Goal: Information Seeking & Learning: Understand process/instructions

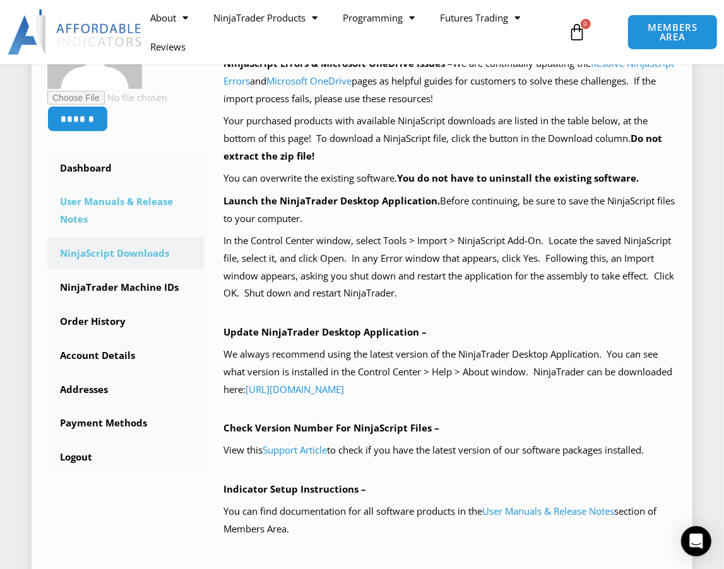
scroll to position [286, 0]
click at [144, 297] on link "NinjaTrader Machine IDs" at bounding box center [125, 288] width 157 height 33
click at [103, 169] on link "Dashboard" at bounding box center [125, 169] width 157 height 33
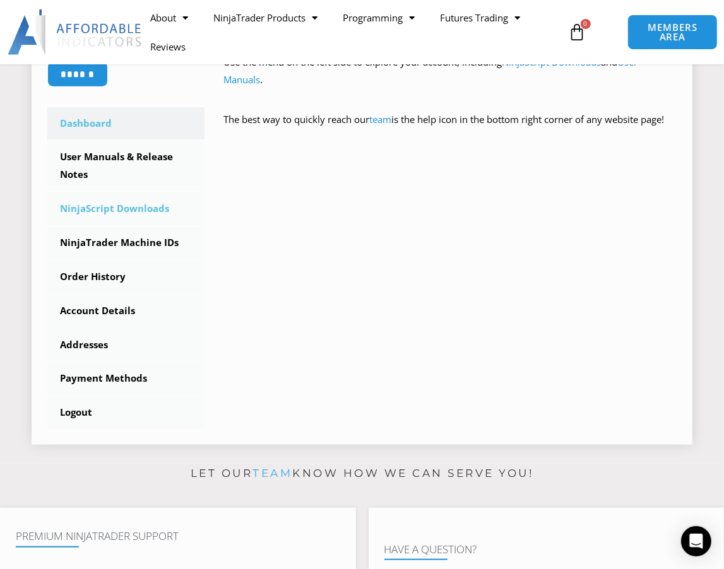
scroll to position [344, 0]
click at [117, 208] on link "NinjaScript Downloads" at bounding box center [125, 209] width 157 height 33
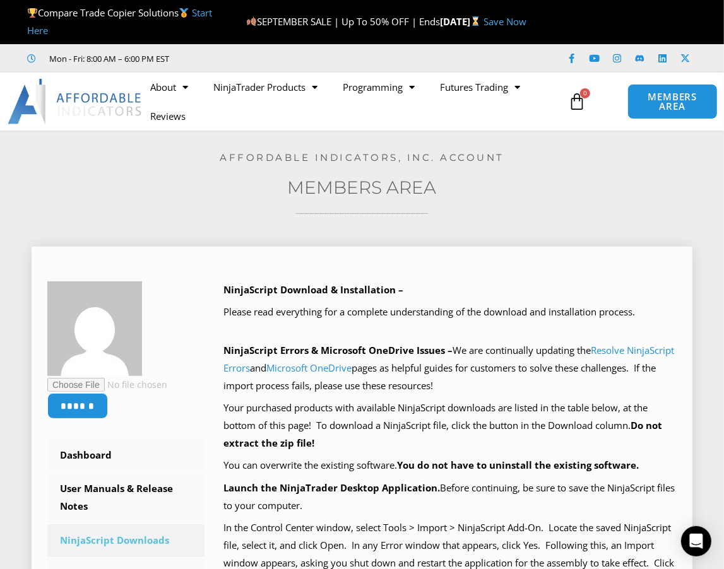
scroll to position [344, 0]
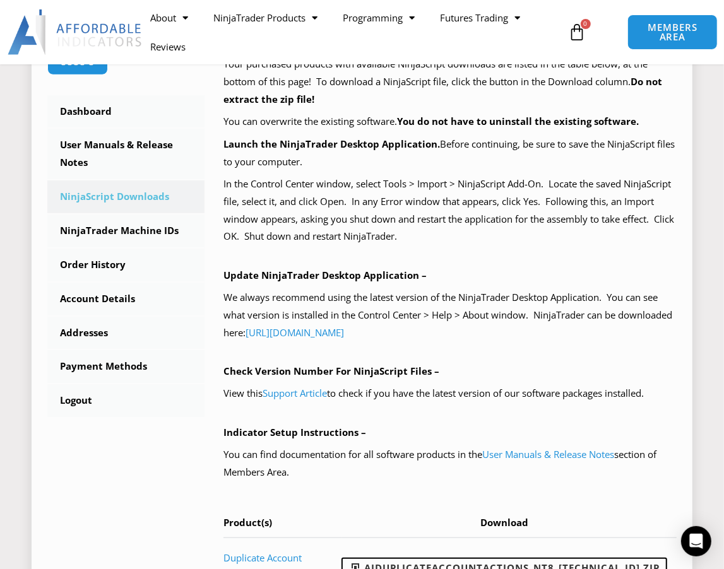
click at [468, 199] on p "In the Control Center window, select Tools > Import > NinjaScript Add-On. Locat…" at bounding box center [449, 210] width 453 height 70
click at [465, 223] on p "In the Control Center window, select Tools > Import > NinjaScript Add-On. Locat…" at bounding box center [449, 210] width 453 height 70
click at [344, 334] on link "[URL][DOMAIN_NAME]" at bounding box center [294, 332] width 98 height 13
click at [473, 265] on div "NinjaScript Download & Installation – Please read everything for a complete und…" at bounding box center [449, 267] width 453 height 659
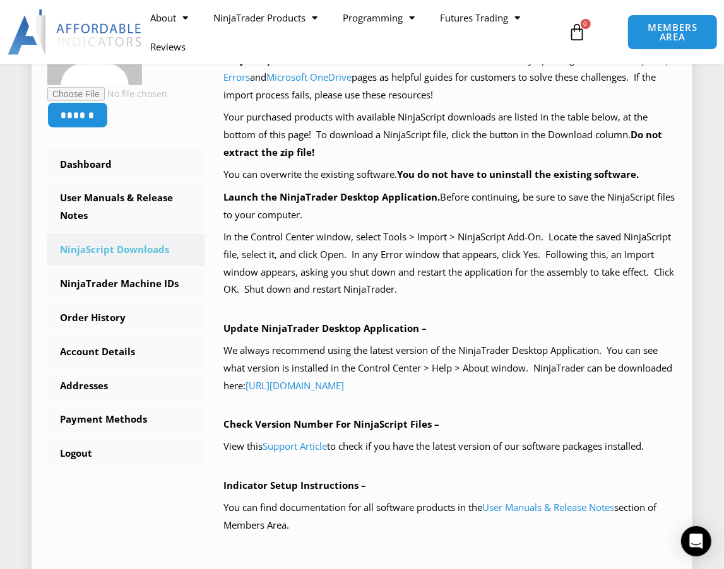
scroll to position [284, 0]
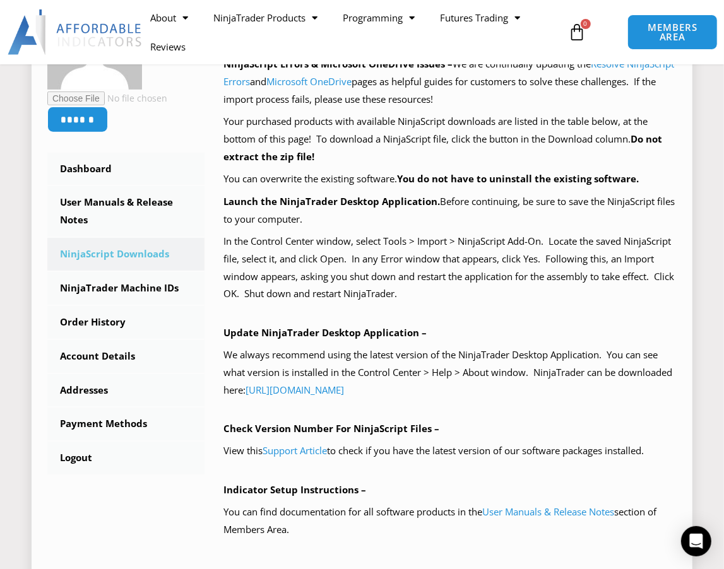
drag, startPoint x: 494, startPoint y: 304, endPoint x: 495, endPoint y: 291, distance: 13.3
click at [495, 303] on div "NinjaScript Download & Installation – Please read everything for a complete und…" at bounding box center [449, 324] width 453 height 659
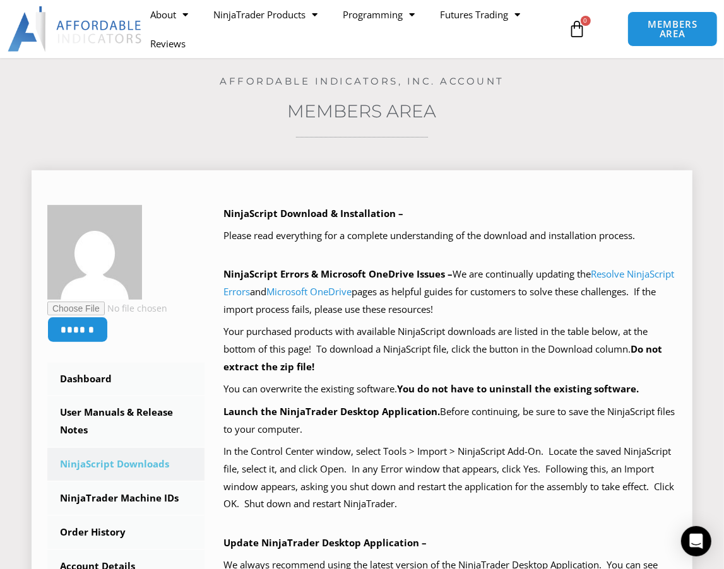
scroll to position [55, 0]
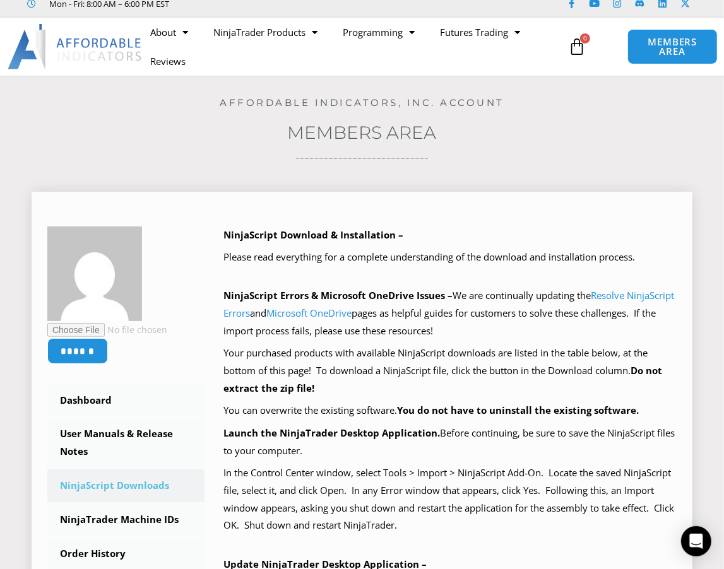
click at [456, 237] on p "NinjaScript Download & Installation –" at bounding box center [449, 236] width 453 height 18
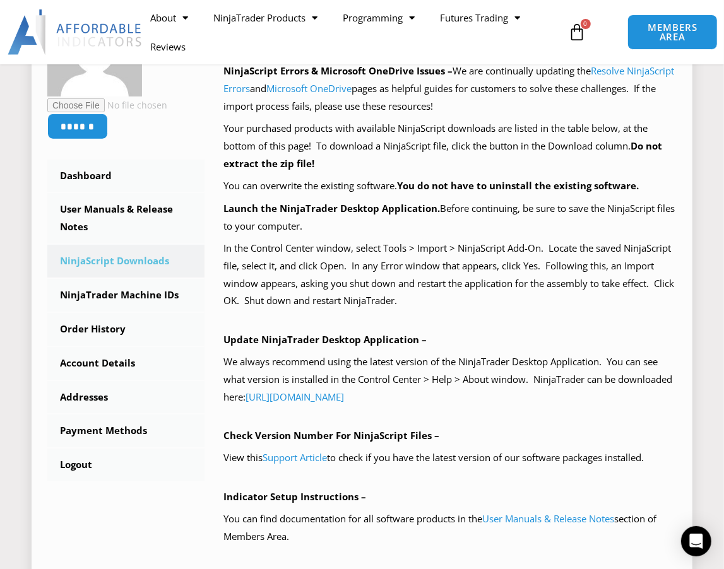
scroll to position [284, 0]
